Goal: Information Seeking & Learning: Find specific fact

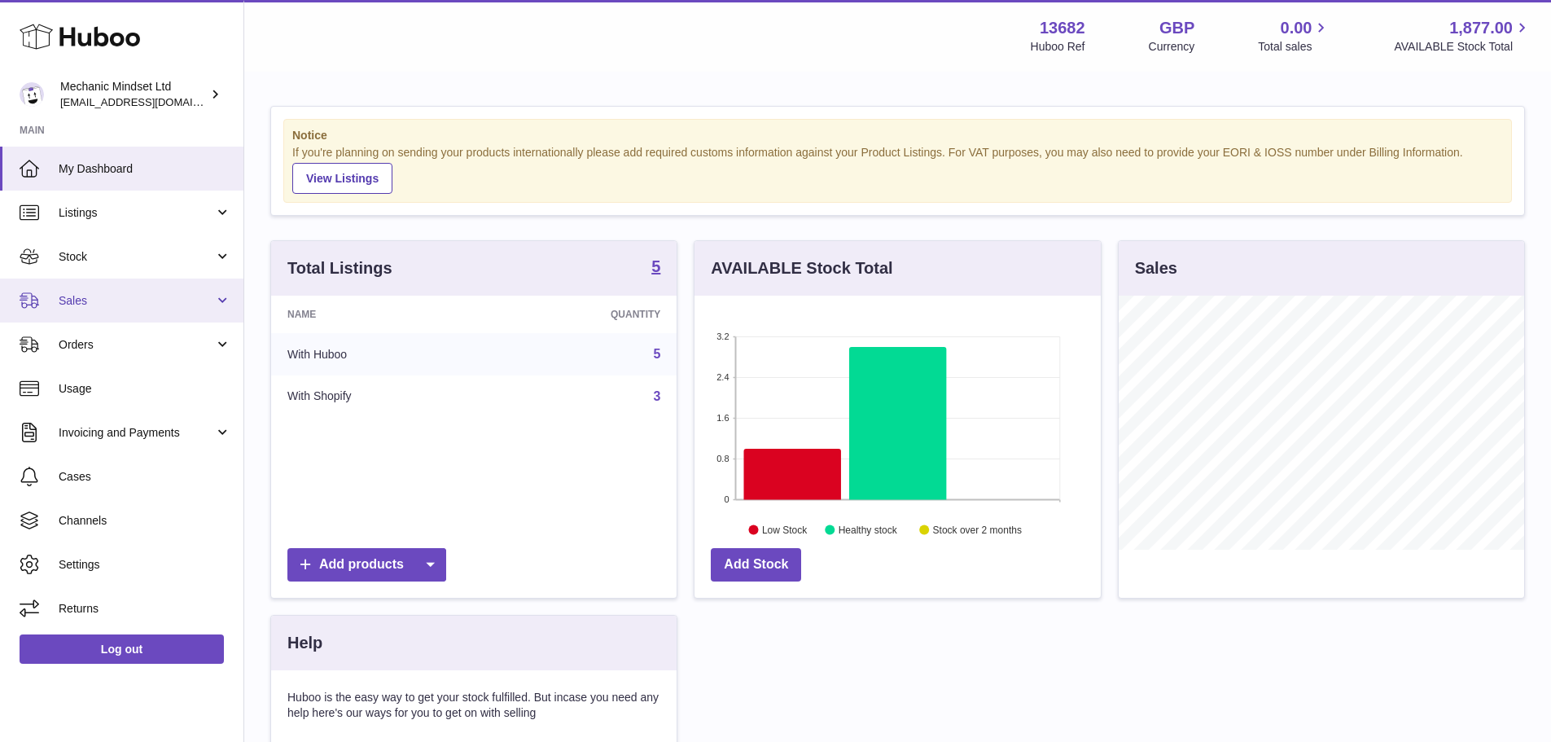
scroll to position [254, 406]
click at [103, 299] on span "Sales" at bounding box center [137, 300] width 156 height 15
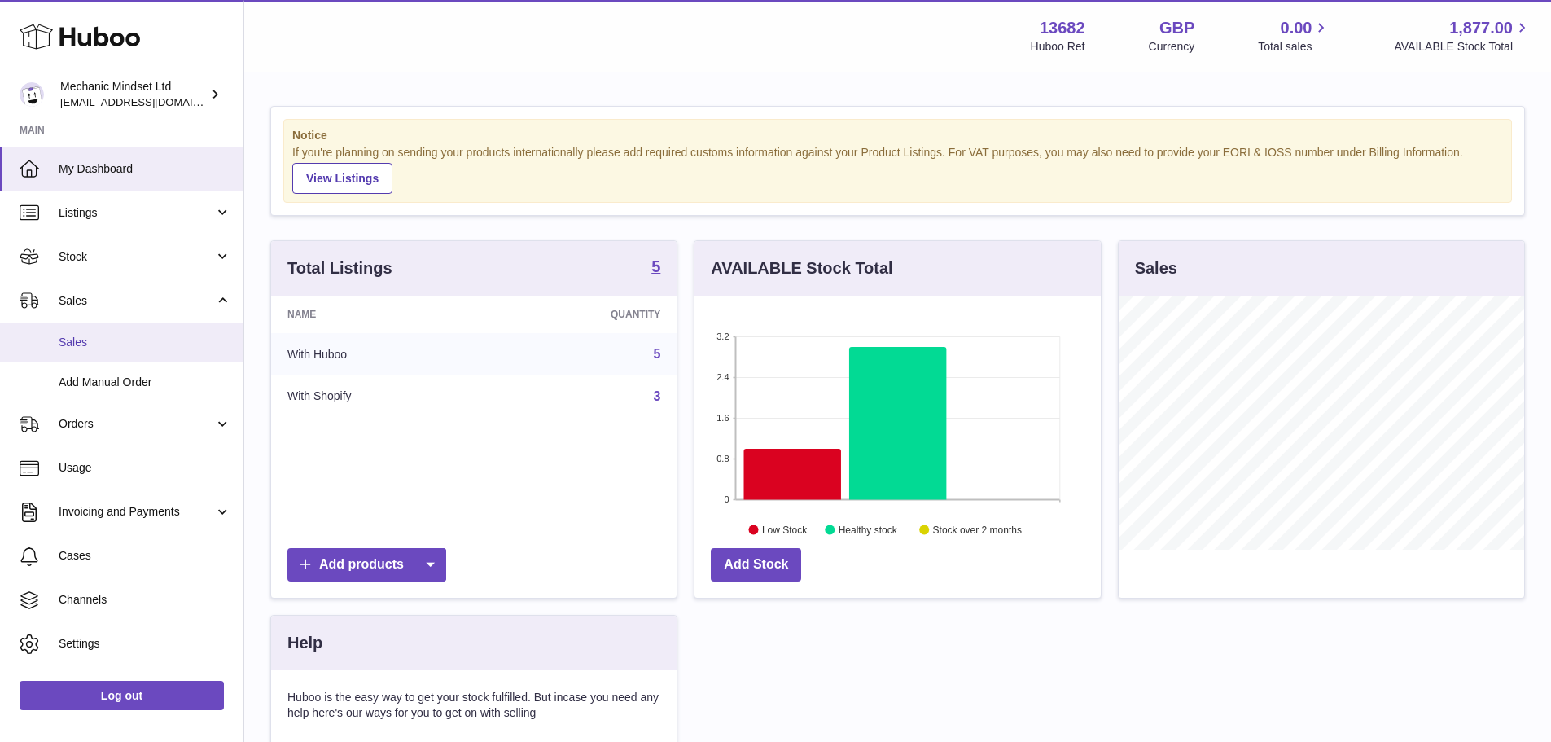
click at [116, 336] on span "Sales" at bounding box center [145, 342] width 173 height 15
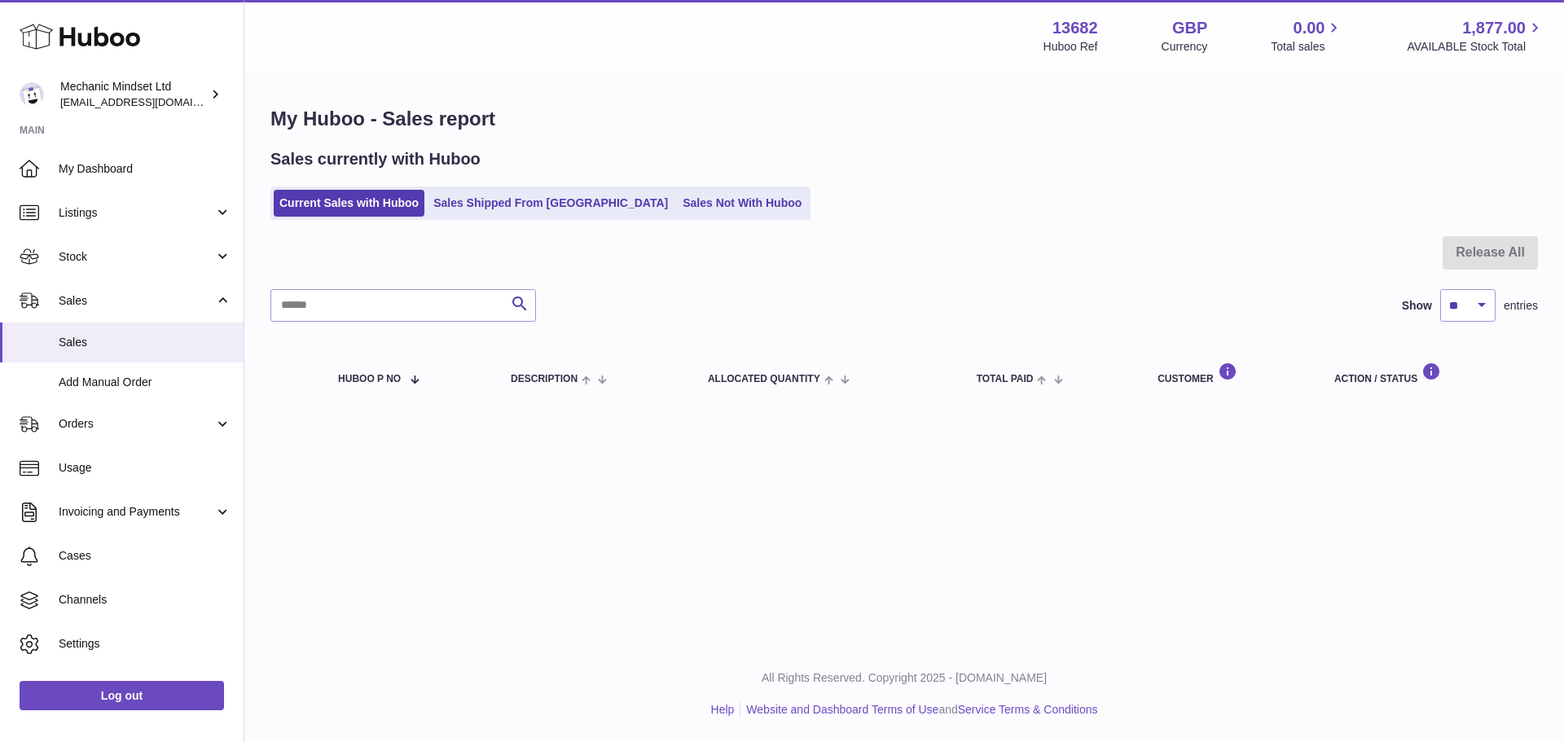
click at [454, 175] on div "Sales currently with Huboo Current Sales with Huboo Sales Shipped From Huboo Sa…" at bounding box center [903, 184] width 1267 height 72
click at [462, 203] on link "Sales Shipped From [GEOGRAPHIC_DATA]" at bounding box center [551, 203] width 246 height 27
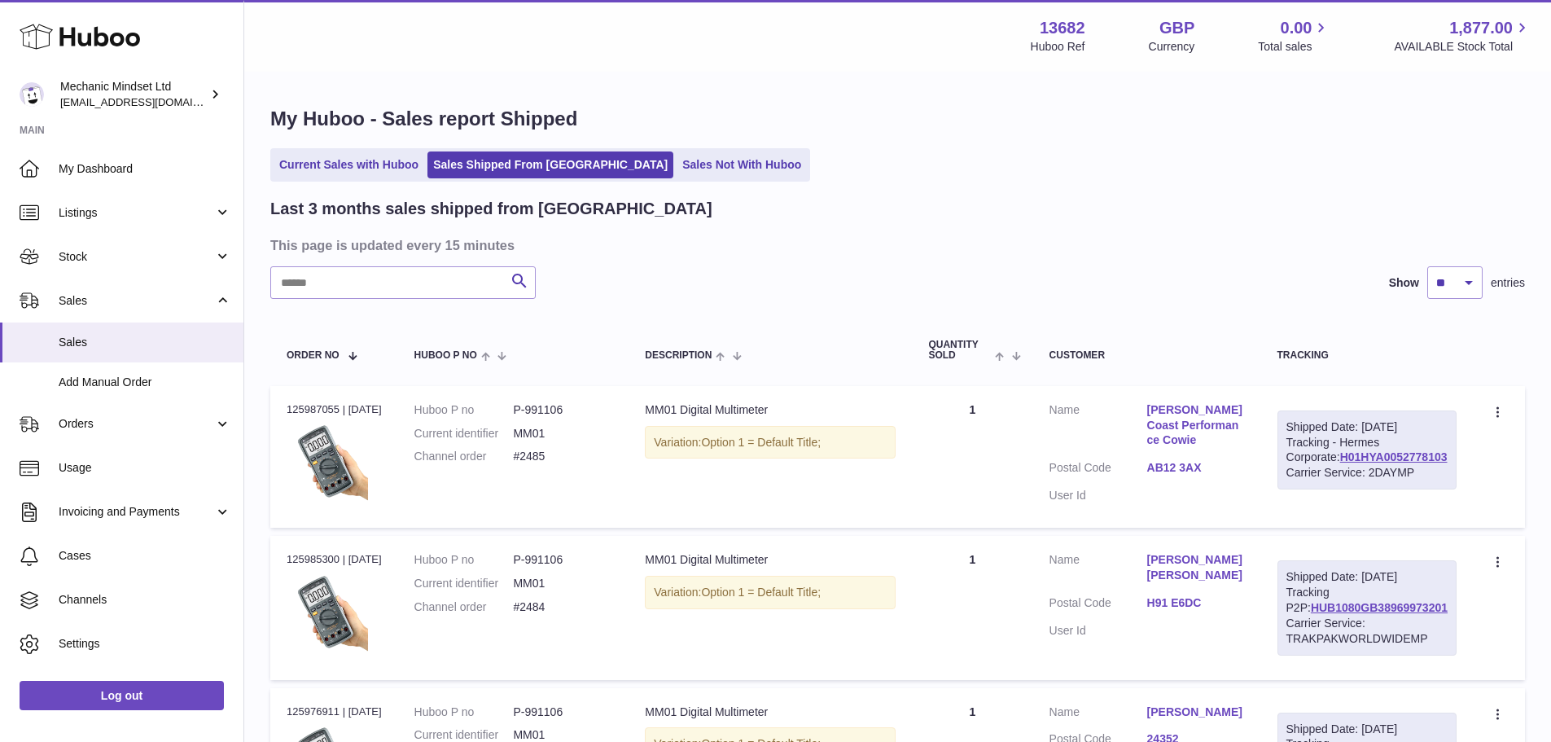
click at [428, 285] on input "text" at bounding box center [403, 282] width 266 height 33
paste input "*********"
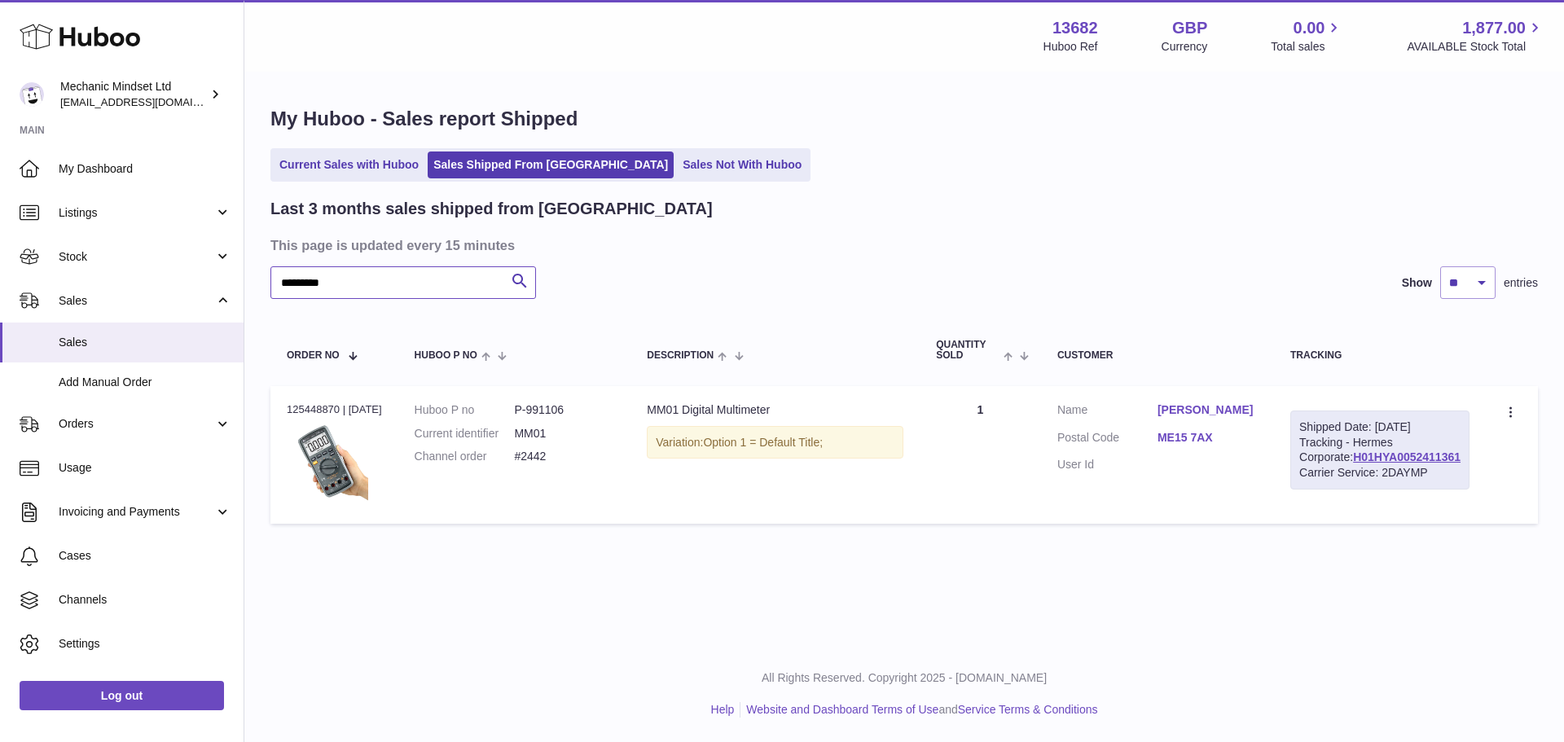
type input "*********"
click at [1214, 407] on link "[PERSON_NAME]" at bounding box center [1207, 409] width 100 height 15
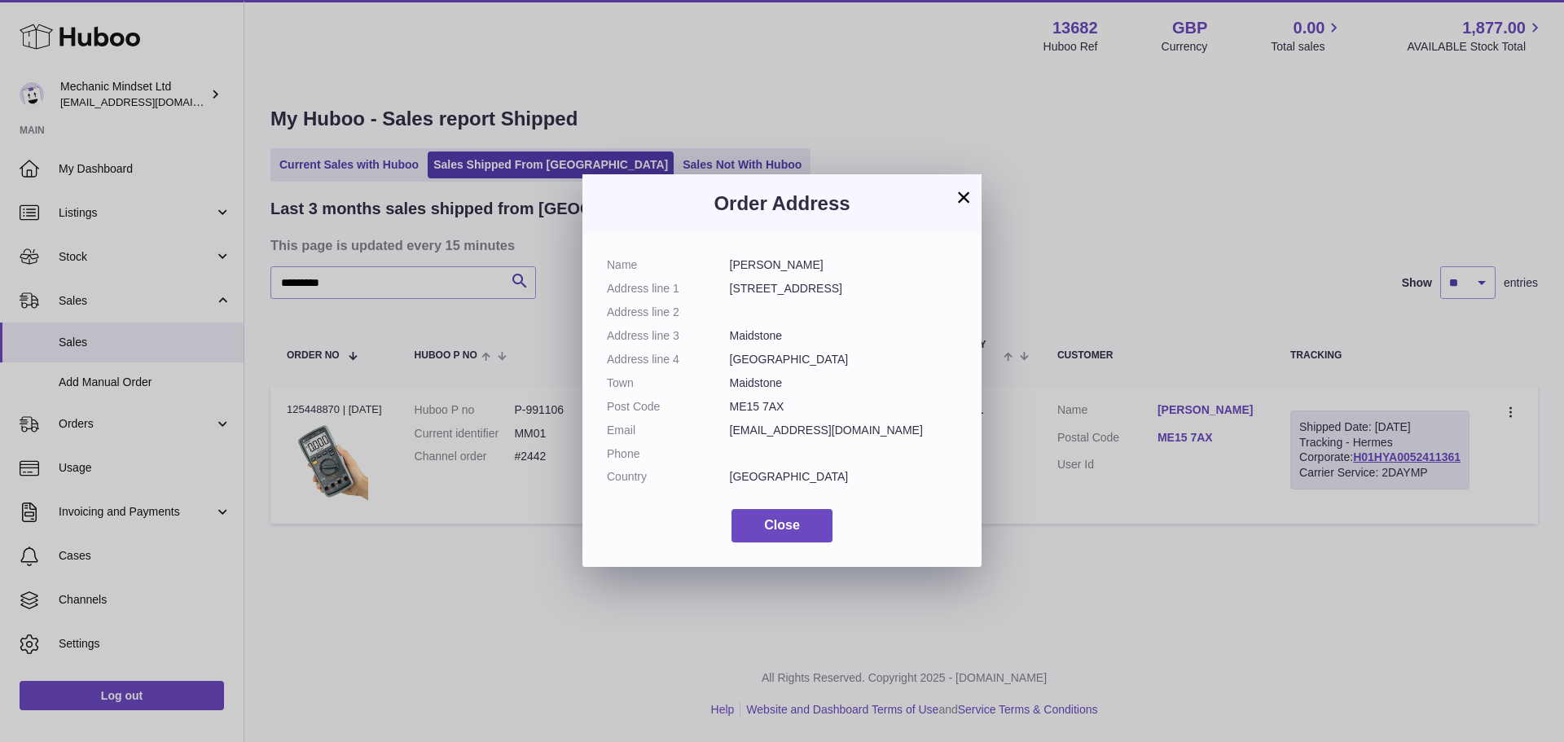
drag, startPoint x: 729, startPoint y: 262, endPoint x: 827, endPoint y: 402, distance: 170.6
click at [827, 402] on dl "Name [PERSON_NAME] Address line [STREET_ADDRESS] Address line 2 Address line 3 …" at bounding box center [782, 374] width 350 height 235
copy dl "[PERSON_NAME] Address line [GEOGRAPHIC_DATA][STREET_ADDRESS] Address line 2 Add…"
